Goal: Use online tool/utility: Utilize a website feature to perform a specific function

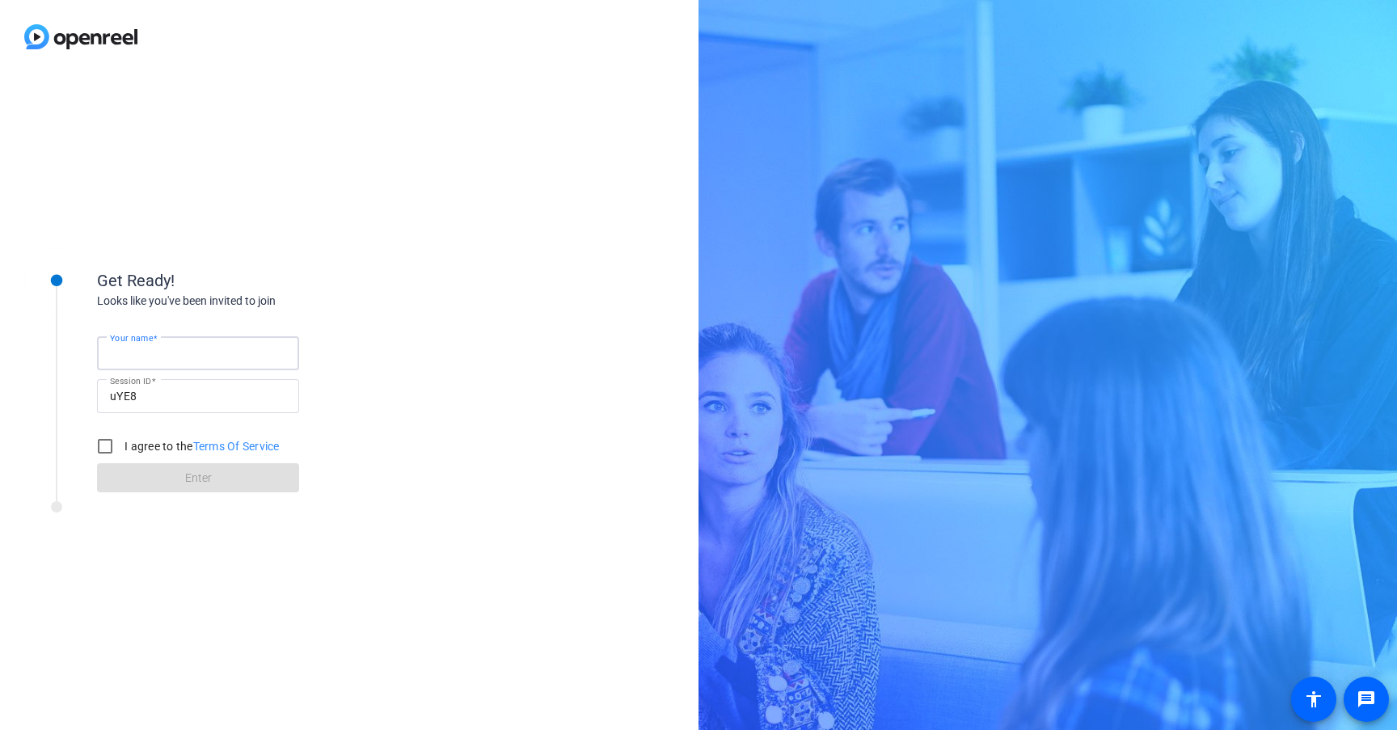
click at [194, 349] on input "Your name" at bounding box center [198, 353] width 176 height 19
type input "David"
click at [106, 448] on input "I agree to the Terms Of Service" at bounding box center [105, 446] width 32 height 32
checkbox input "true"
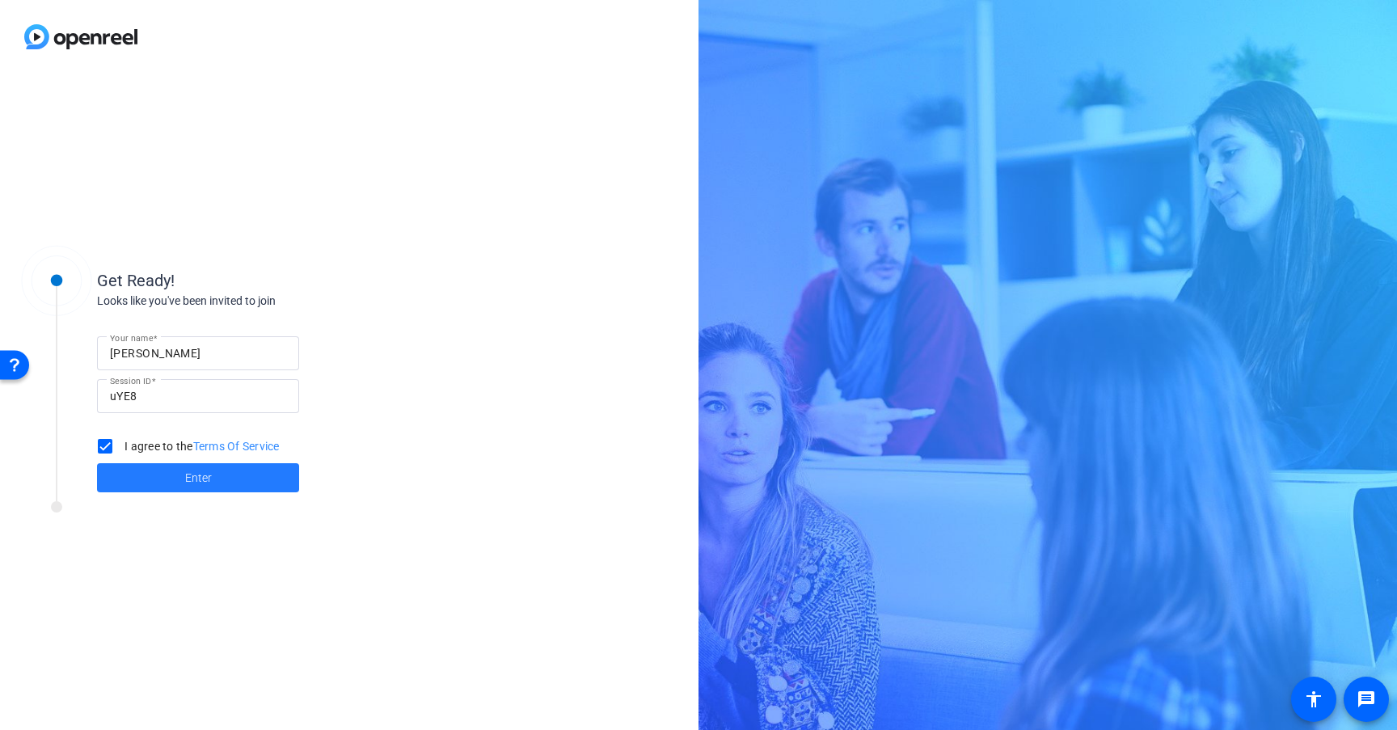
click at [178, 475] on span at bounding box center [198, 477] width 202 height 39
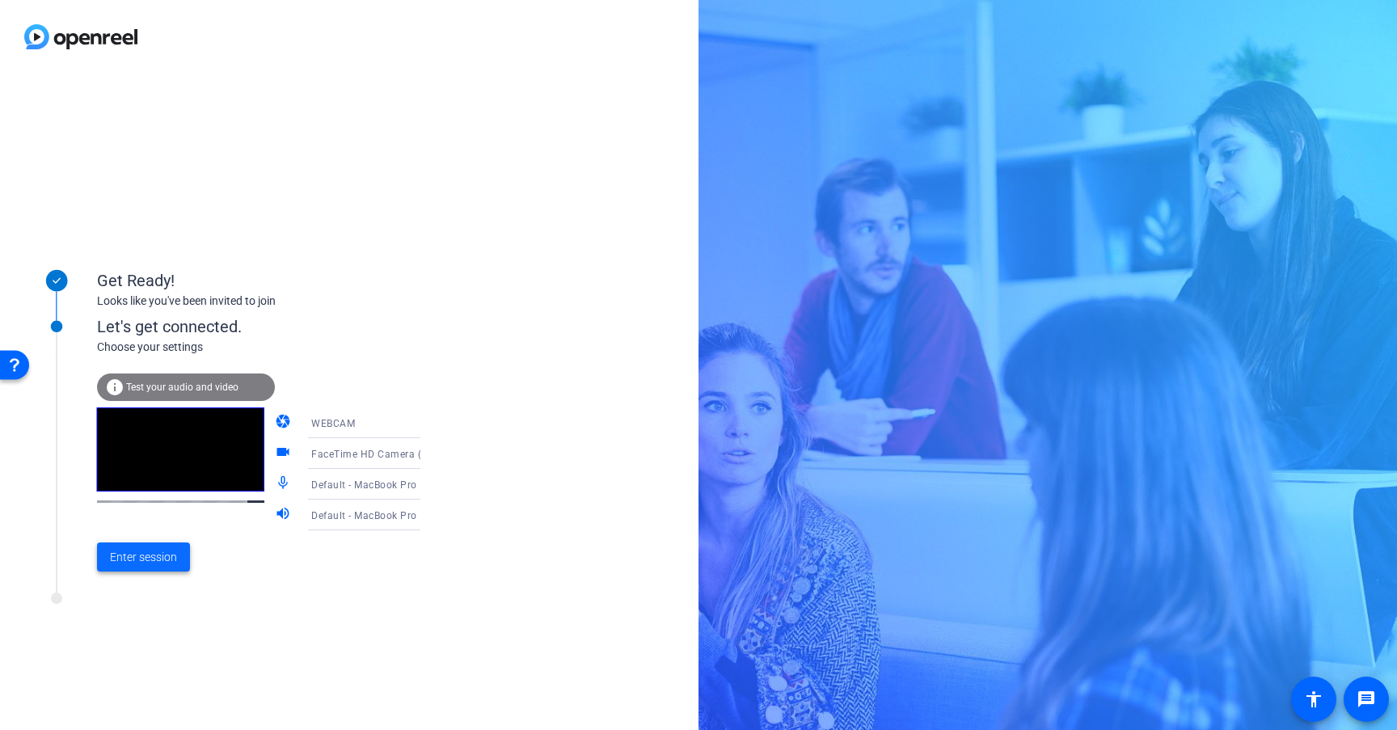
click at [162, 562] on span "Enter session" at bounding box center [143, 557] width 67 height 17
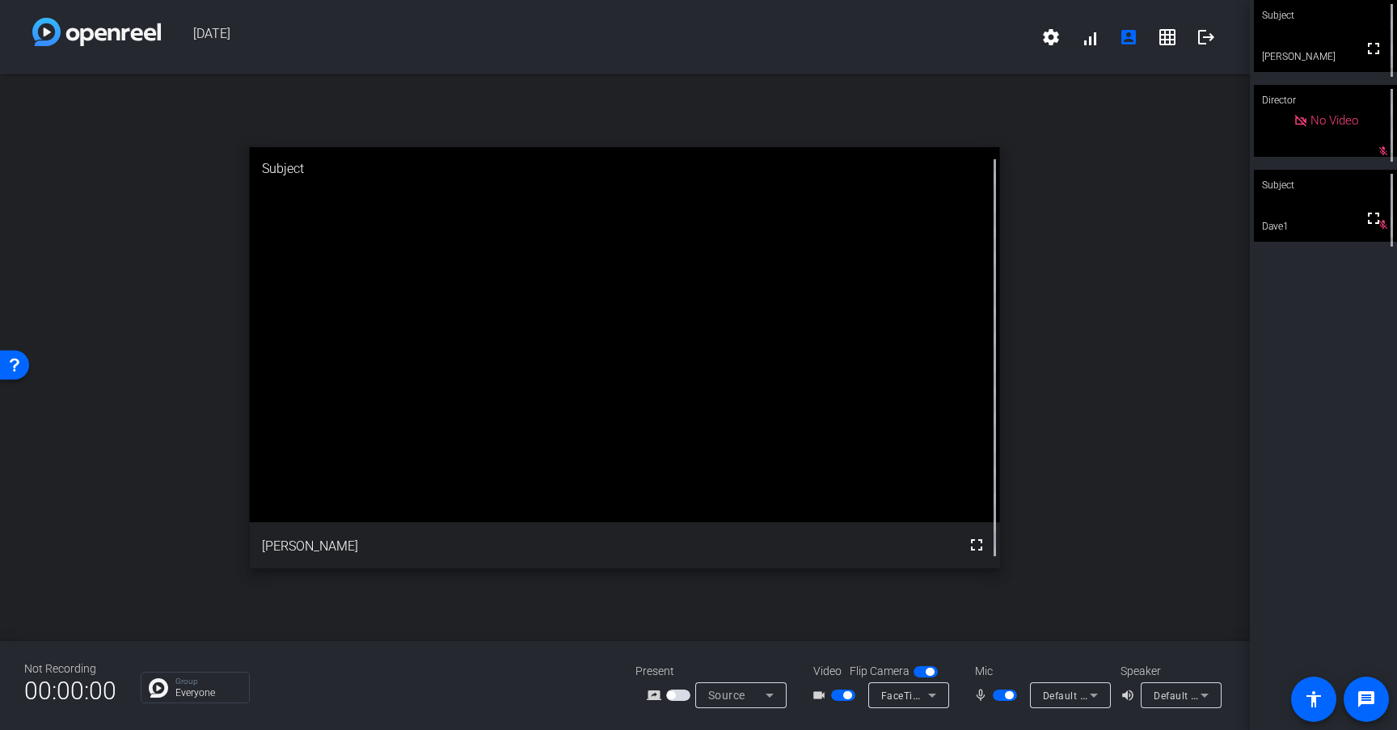
click at [1003, 690] on span "button" at bounding box center [1005, 695] width 24 height 11
click at [1165, 40] on mat-icon "grid_on" at bounding box center [1167, 36] width 19 height 19
